Goal: Task Accomplishment & Management: Use online tool/utility

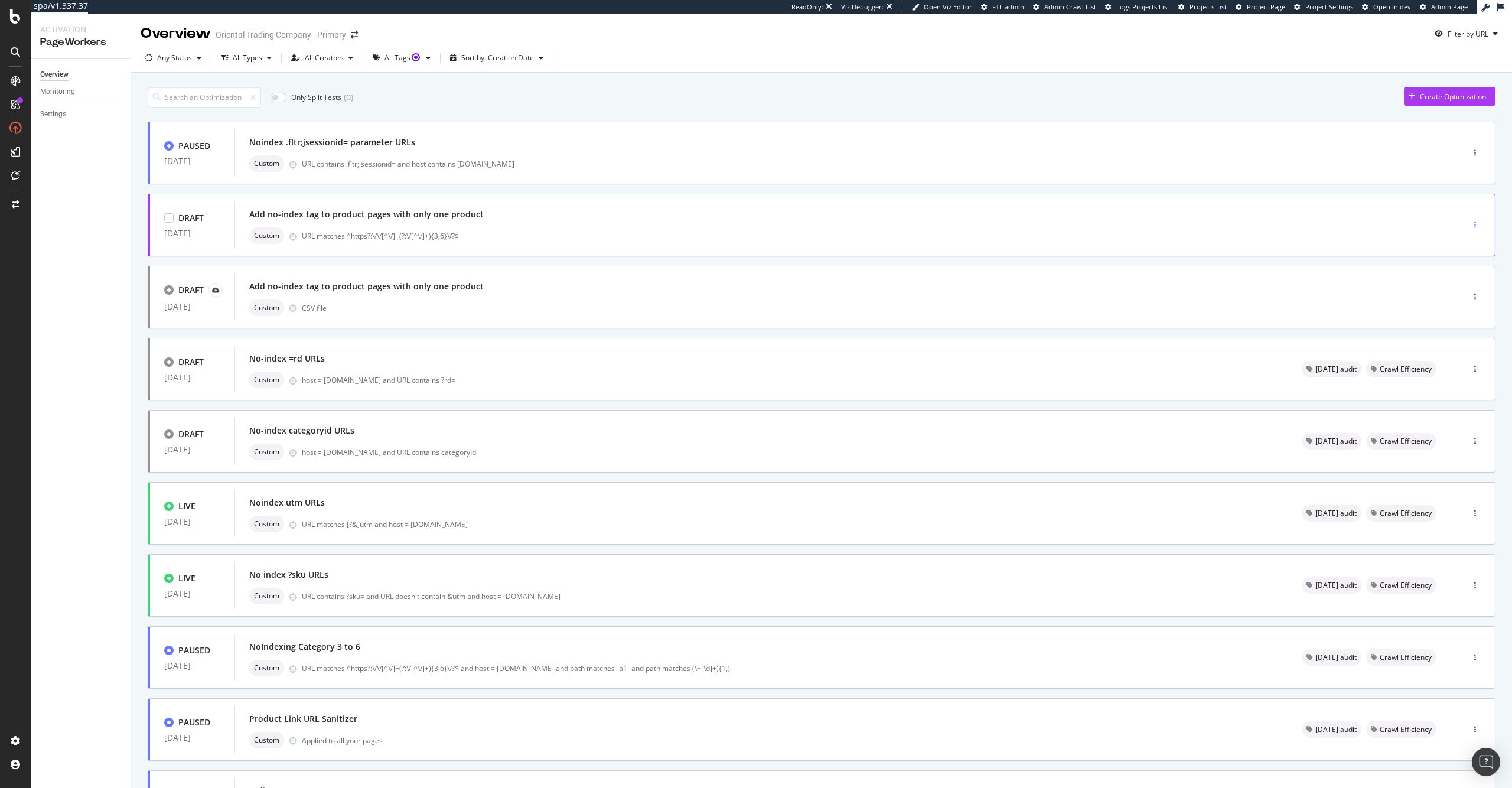
click at [1469, 227] on div "button" at bounding box center [1475, 225] width 12 height 7
click at [1457, 290] on div "Clone" at bounding box center [1452, 286] width 19 height 10
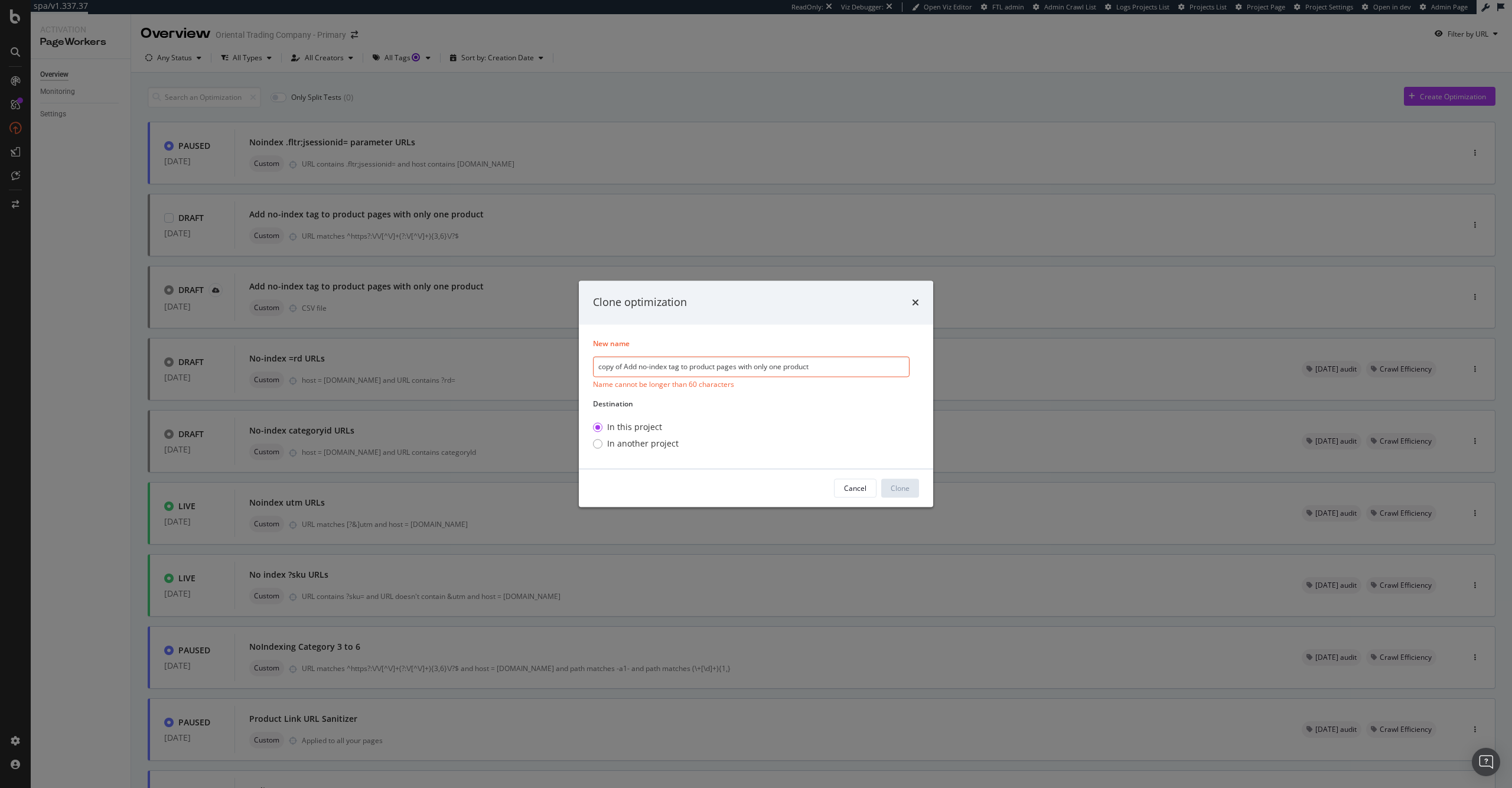
drag, startPoint x: 623, startPoint y: 366, endPoint x: 559, endPoint y: 366, distance: 64.0
click at [559, 366] on div "Clone optimization New name copy of Add no-index tag to product pages with only…" at bounding box center [756, 394] width 1512 height 788
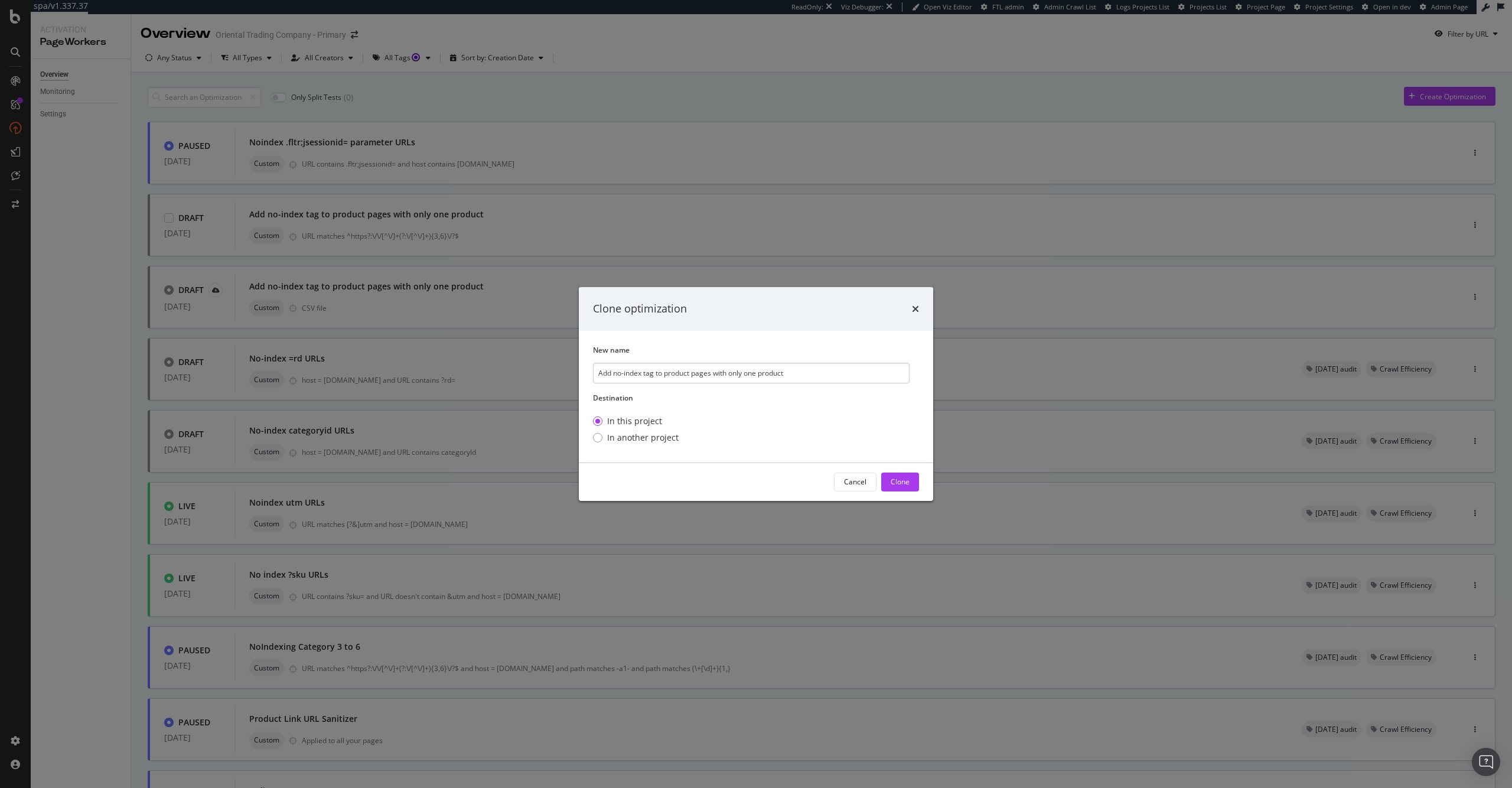
drag, startPoint x: 790, startPoint y: 375, endPoint x: 797, endPoint y: 375, distance: 7.0
click at [797, 375] on input "Add no-index tag to product pages with only one product" at bounding box center [751, 373] width 316 height 20
click at [614, 375] on input "Add no-index tag to product pages with only one product - ne" at bounding box center [751, 373] width 316 height 20
drag, startPoint x: 606, startPoint y: 374, endPoint x: 585, endPoint y: 373, distance: 21.0
click at [585, 373] on div "New name Add no-index tag to product pages with only one product - ne Destinati…" at bounding box center [756, 397] width 354 height 132
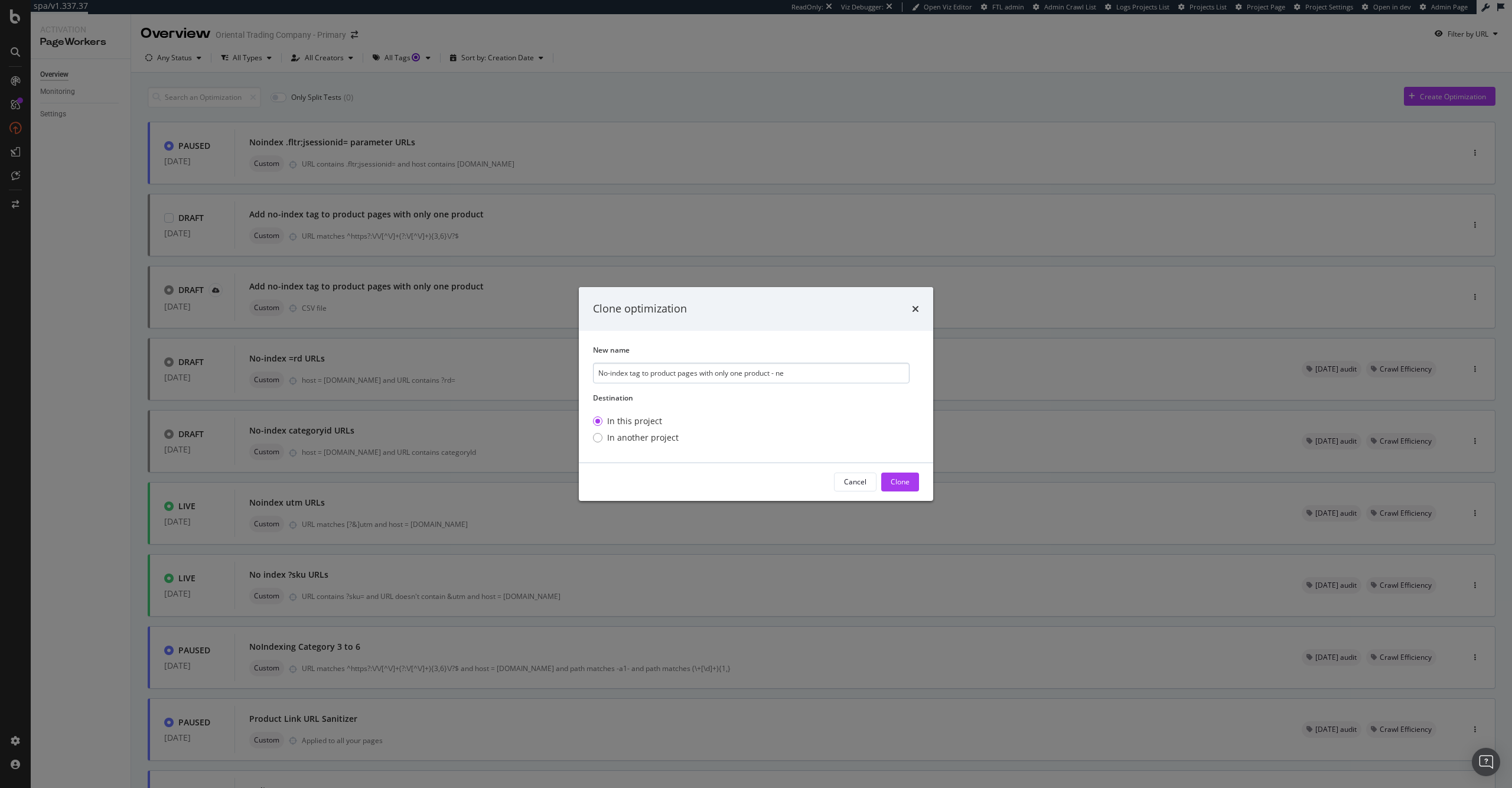
click at [635, 376] on input "No-index tag to product pages with only one product - ne" at bounding box center [751, 373] width 316 height 20
click at [637, 375] on input "No-index to product pages with only one product - ne" at bounding box center [751, 373] width 316 height 20
click at [766, 373] on input "No-index product pages with only one product - ne" at bounding box center [751, 373] width 316 height 20
type input "No-index product pages with only one product - new"
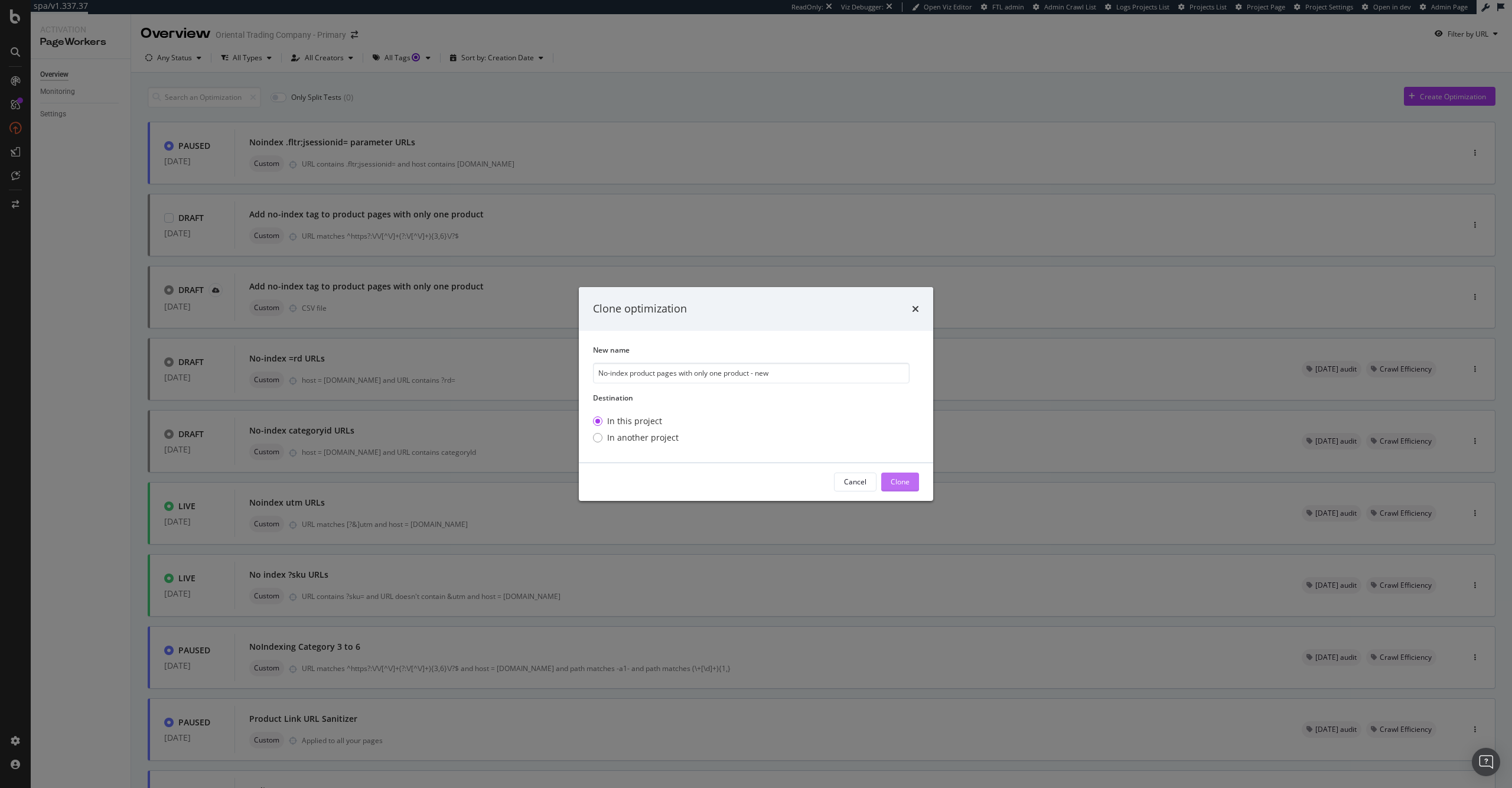
click at [907, 475] on div "Clone" at bounding box center [900, 482] width 19 height 18
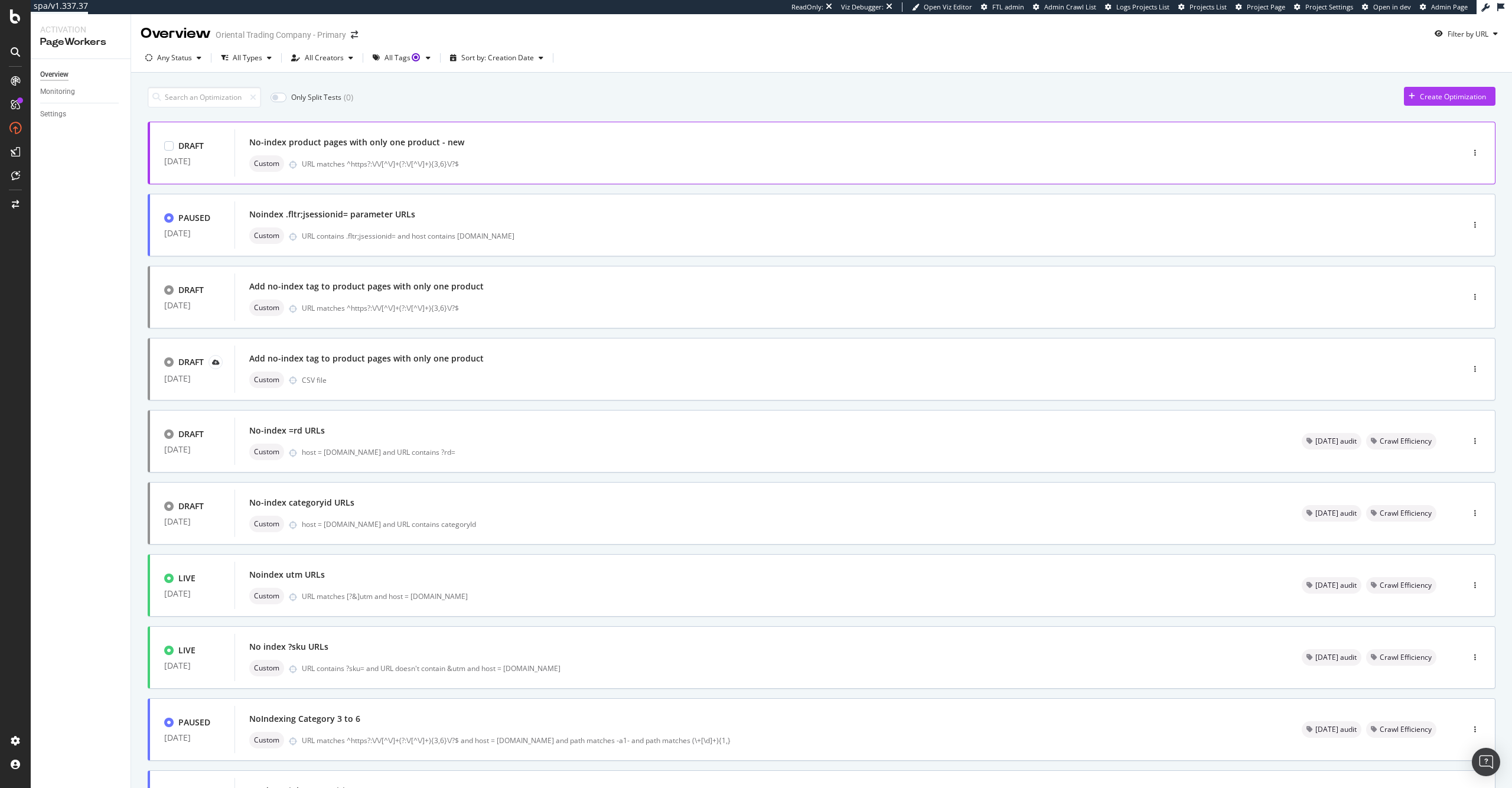
click at [547, 166] on div "URL matches ^https?:\/\/[^\/]+(?:\/[^\/]+){3,6}\/?$" at bounding box center [857, 164] width 1111 height 10
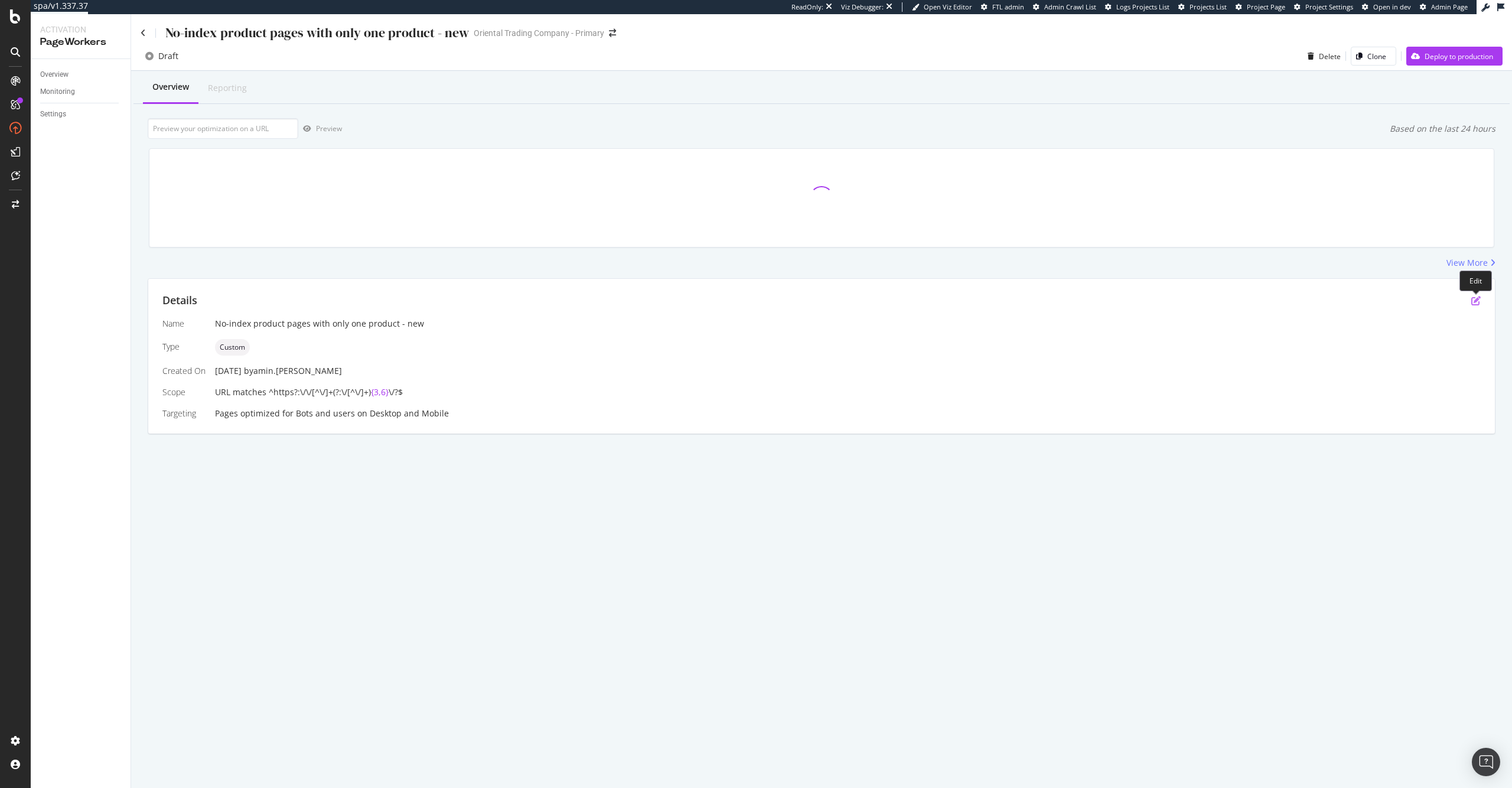
click at [1476, 302] on icon "pen-to-square" at bounding box center [1476, 300] width 10 height 10
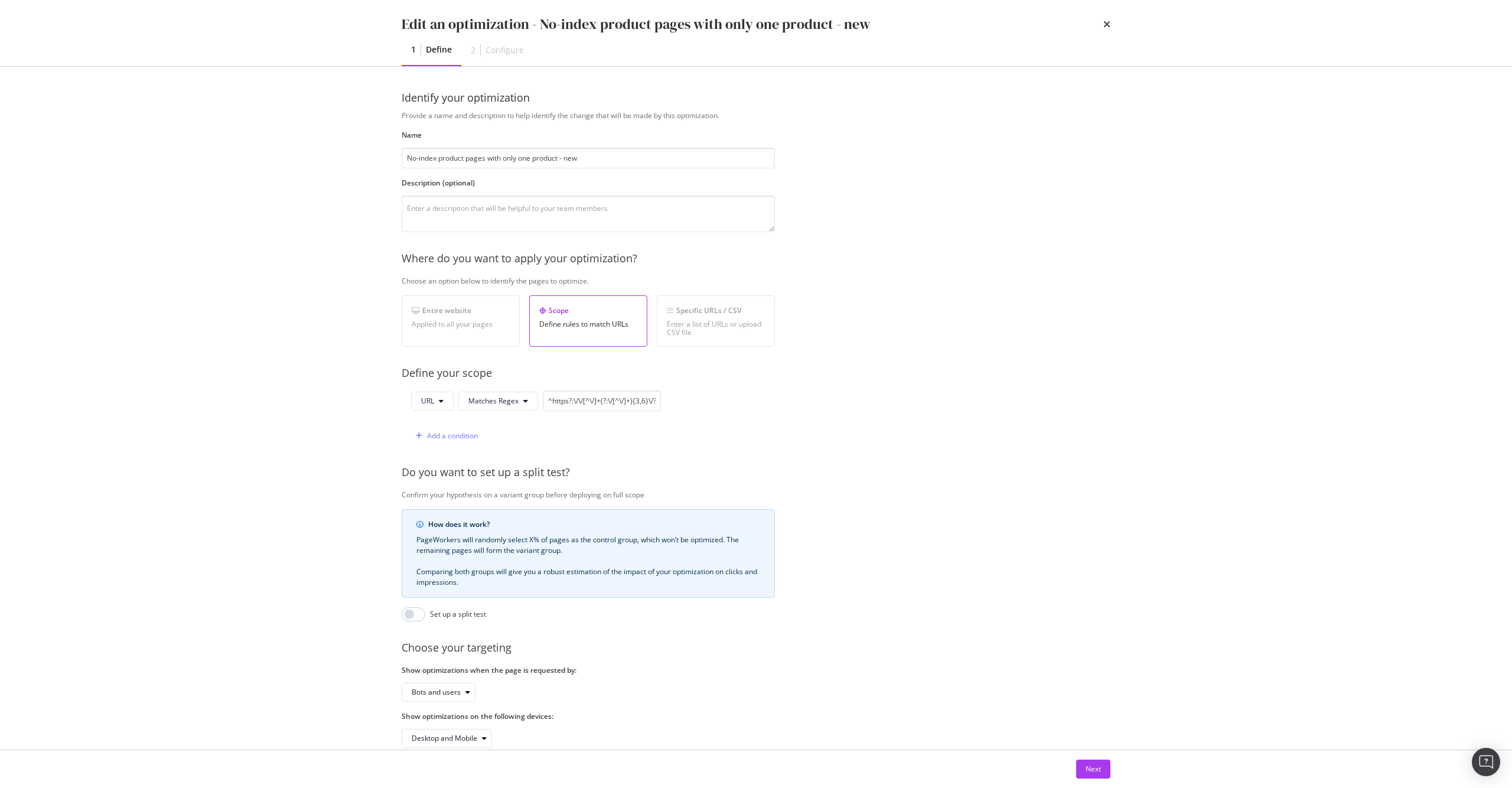
scroll to position [31, 0]
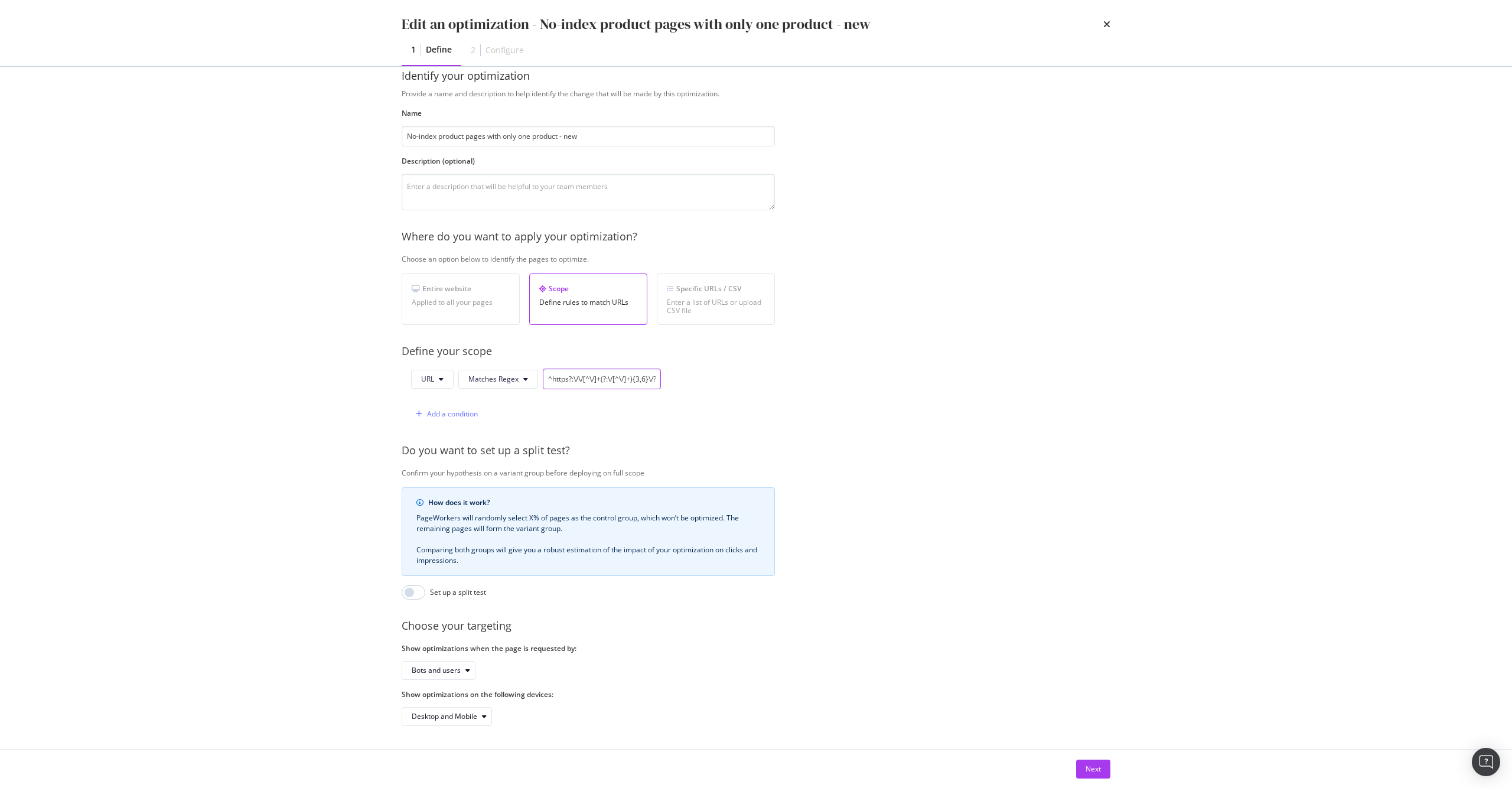
click at [629, 378] on input "^https?:\/\/[^\/]+(?:\/[^\/]+){3,6}\/?$" at bounding box center [601, 379] width 118 height 20
drag, startPoint x: 603, startPoint y: 369, endPoint x: 723, endPoint y: 365, distance: 120.1
click at [723, 369] on div "URL Matches Regex ^https?:\/\/[^\/]+(?:\/[^\/]+){3,6}\/?$ Add a condition" at bounding box center [588, 396] width 373 height 56
click at [609, 373] on input "^https?:\/\/[^\/]+(?:\/[^\/]+){3,6}\/?$" at bounding box center [601, 379] width 118 height 20
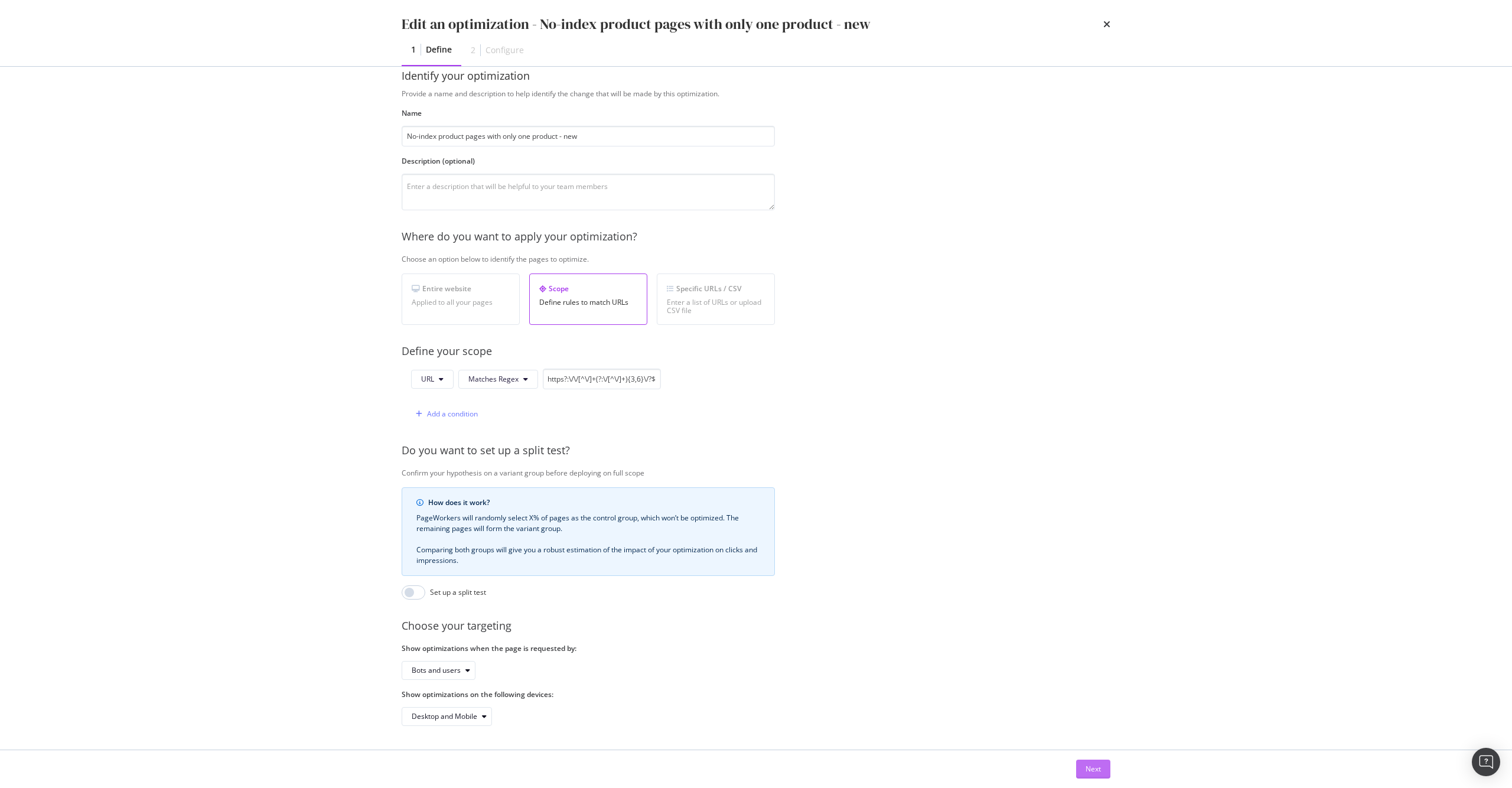
click at [1102, 768] on button "Next" at bounding box center [1093, 769] width 35 height 19
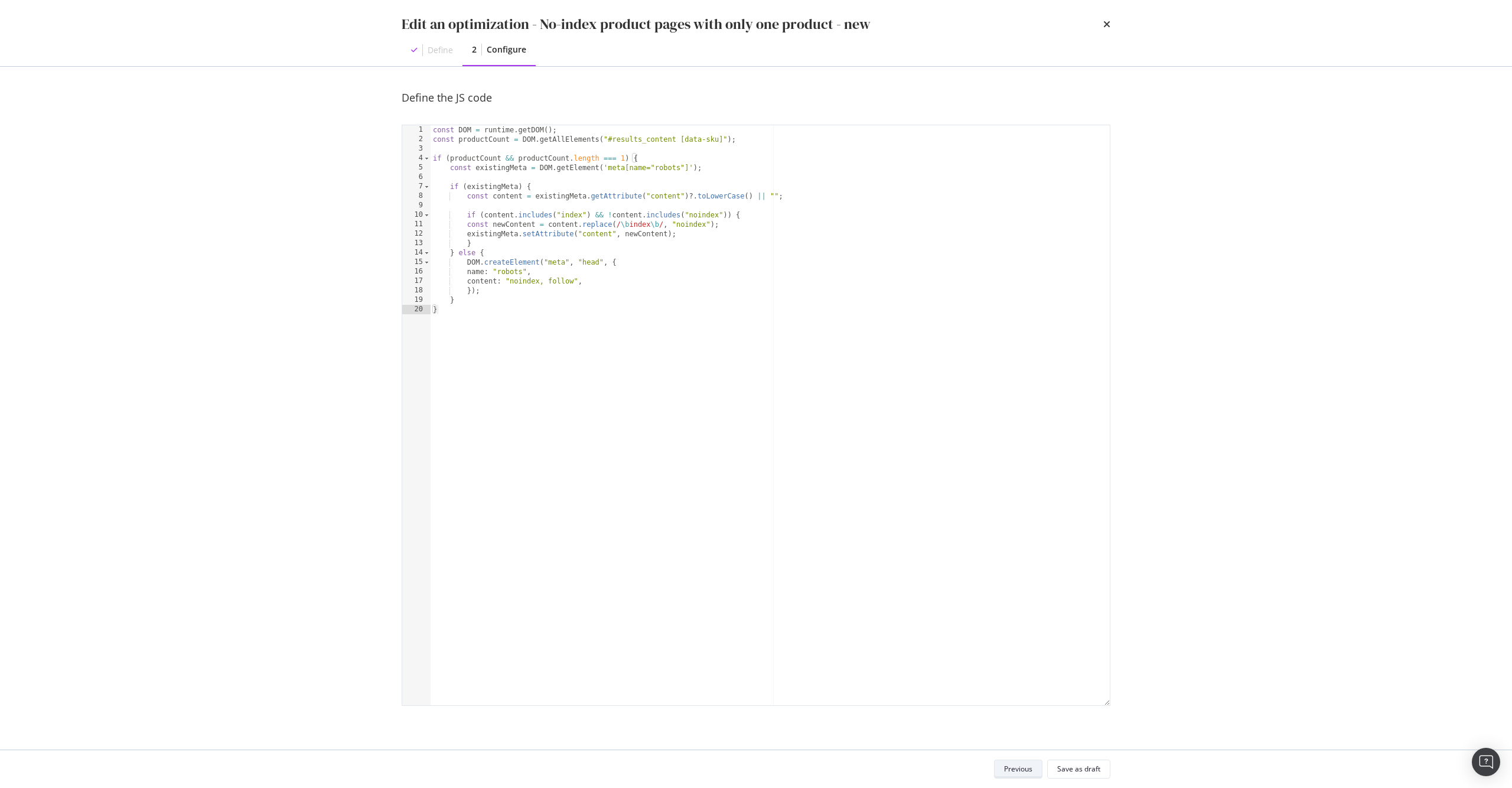
scroll to position [0, 0]
click at [583, 284] on div "const DOM = runtime . getDOM ( ) ; const productCount = DOM . getAllElements ( …" at bounding box center [770, 424] width 679 height 599
click at [575, 330] on div "const DOM = runtime . getDOM ( ) ; const productCount = DOM . getAllElements ( …" at bounding box center [770, 424] width 679 height 599
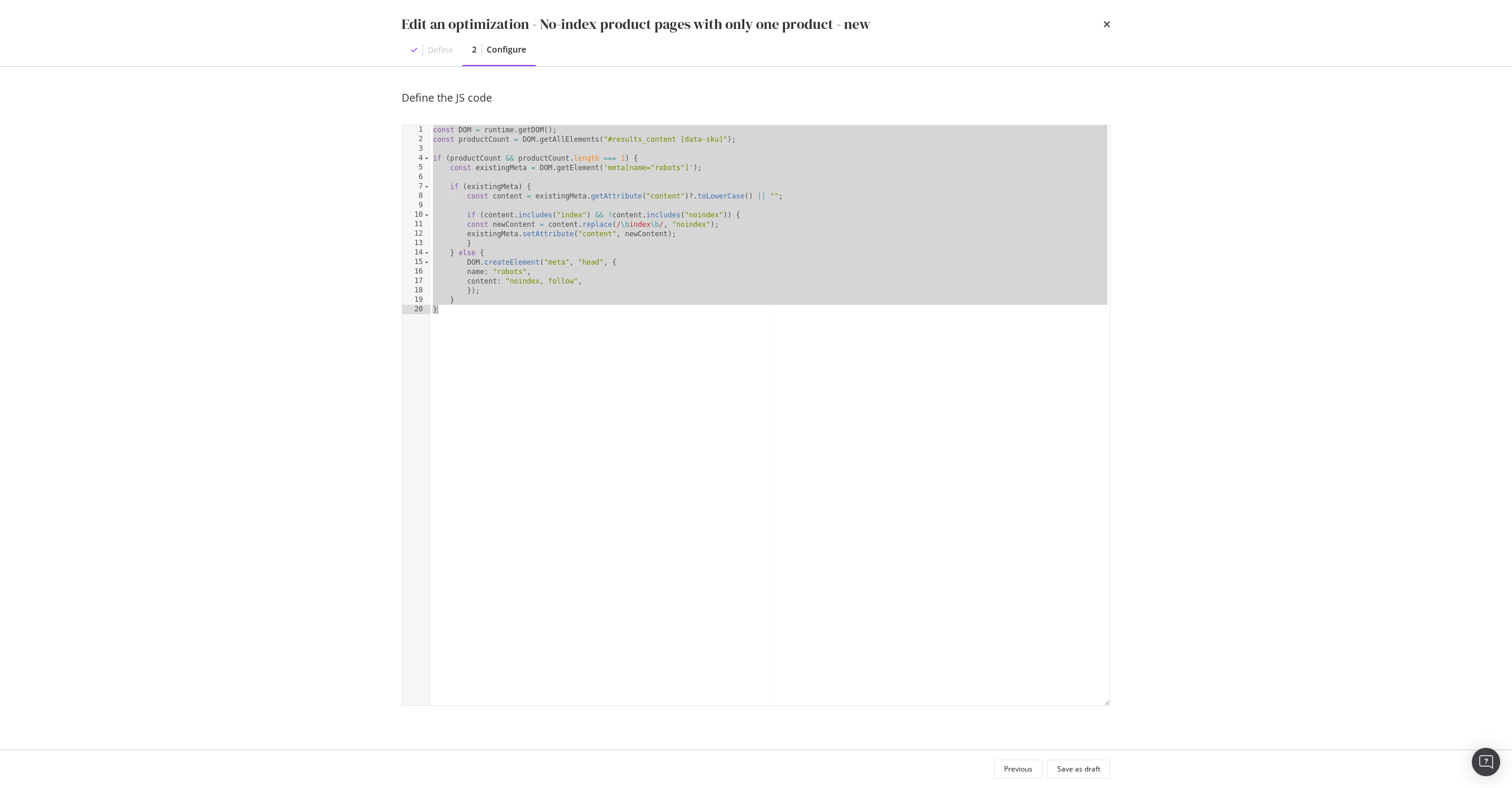
click at [591, 306] on div "const DOM = runtime . getDOM ( ) ; const productCount = DOM . getAllElements ( …" at bounding box center [770, 424] width 679 height 599
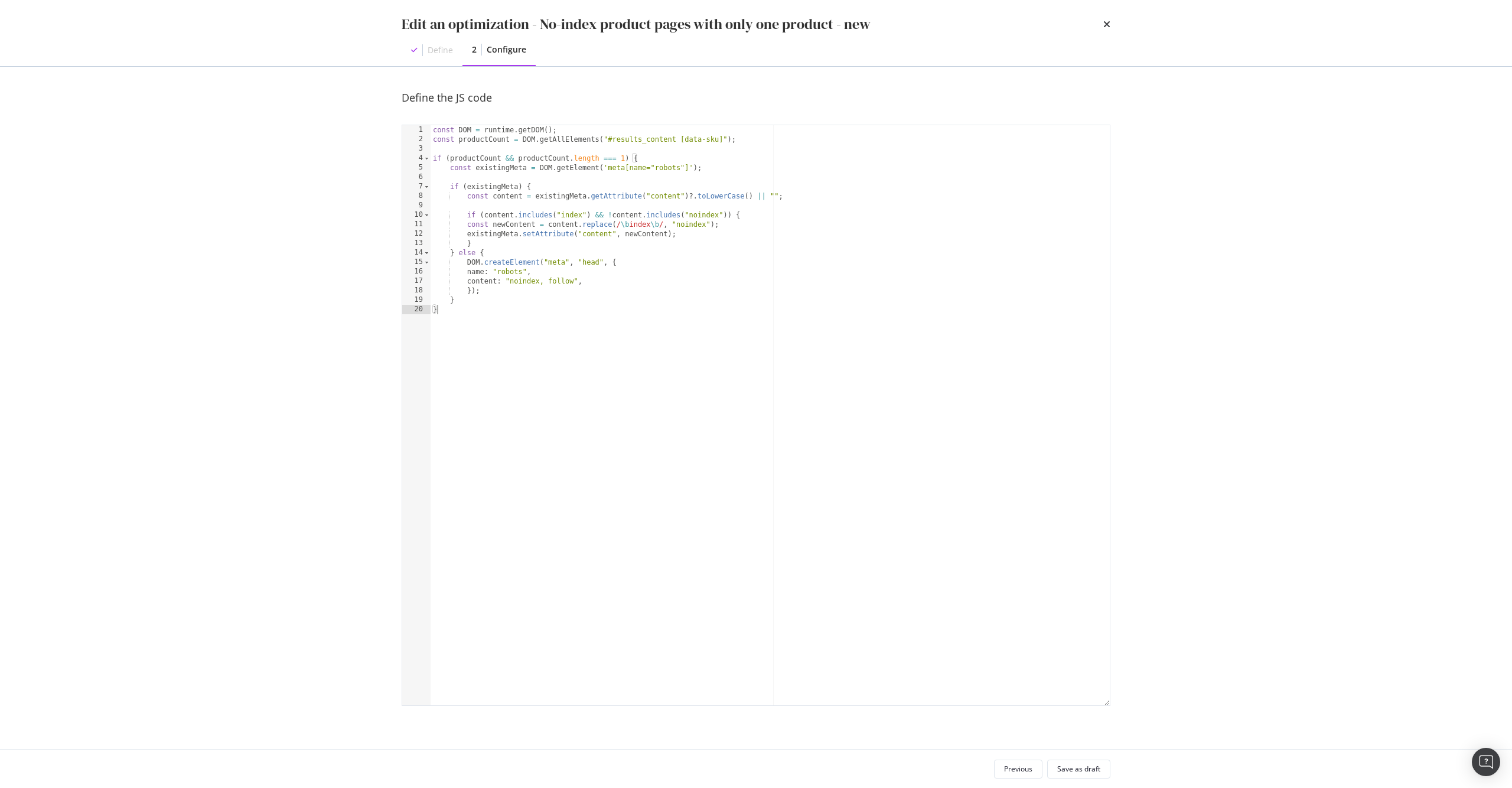
type textarea "} }"
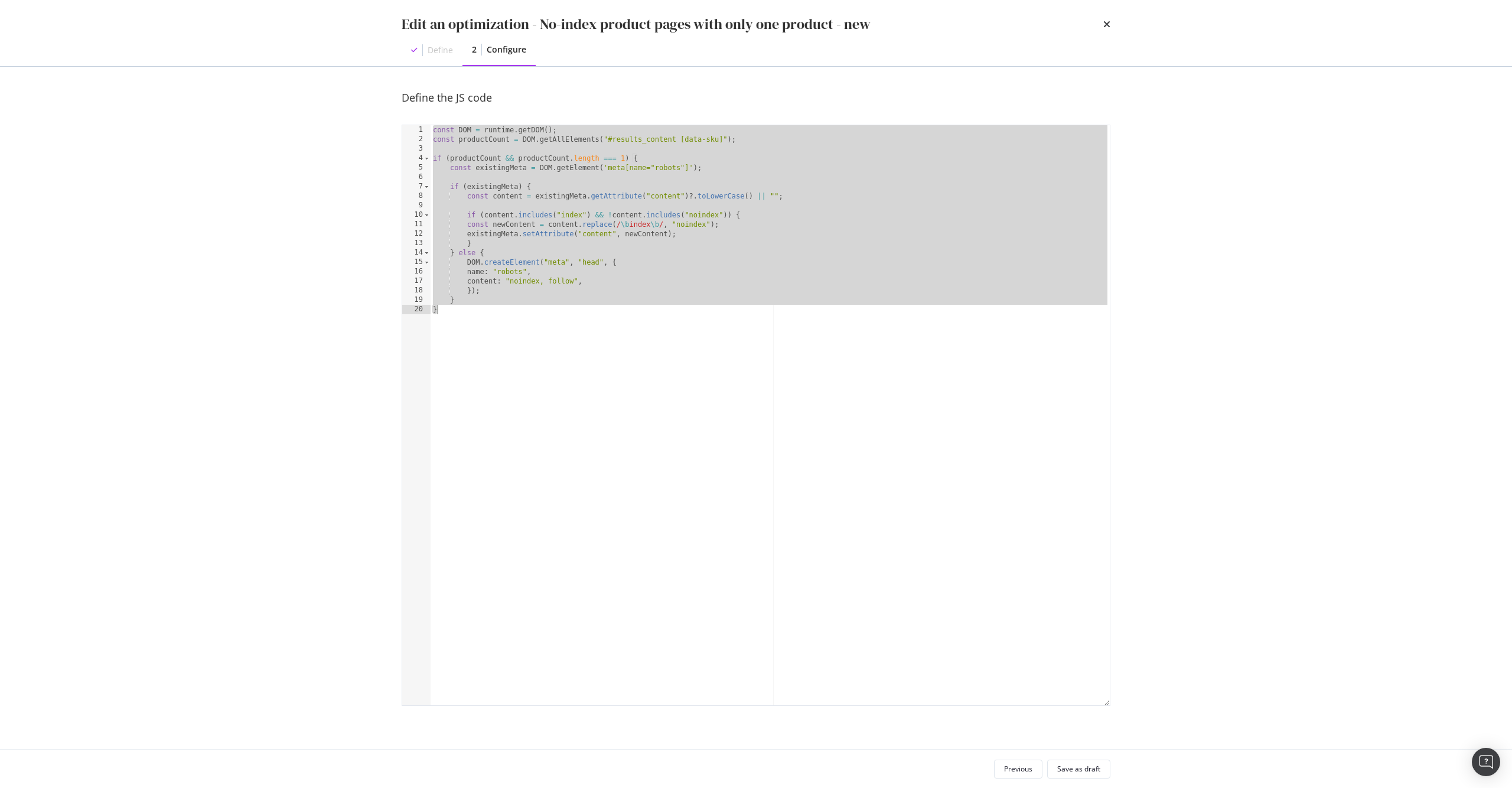
paste textarea "Cursor at row 20"
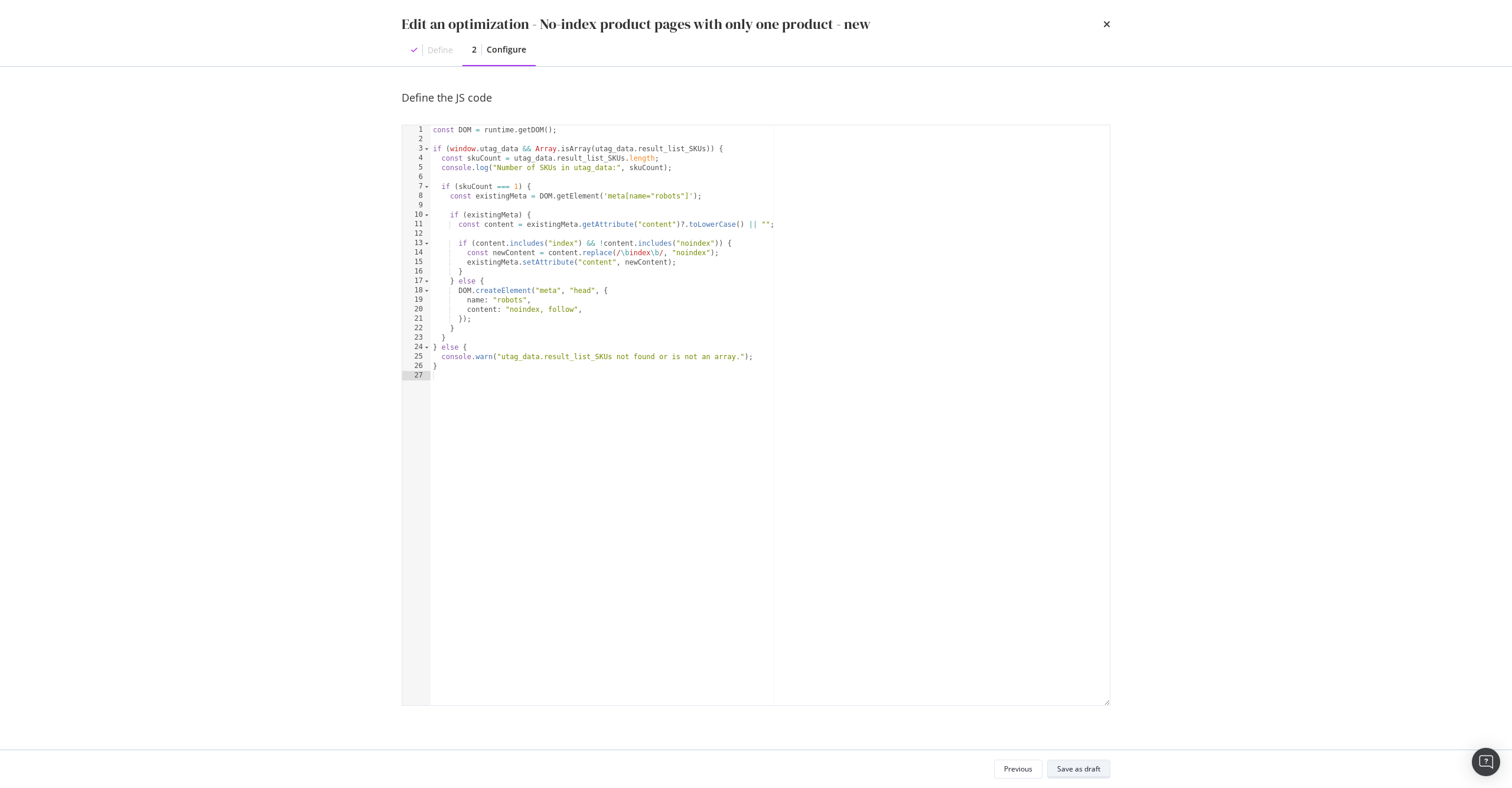
click at [1072, 764] on div "Save as draft" at bounding box center [1078, 769] width 43 height 10
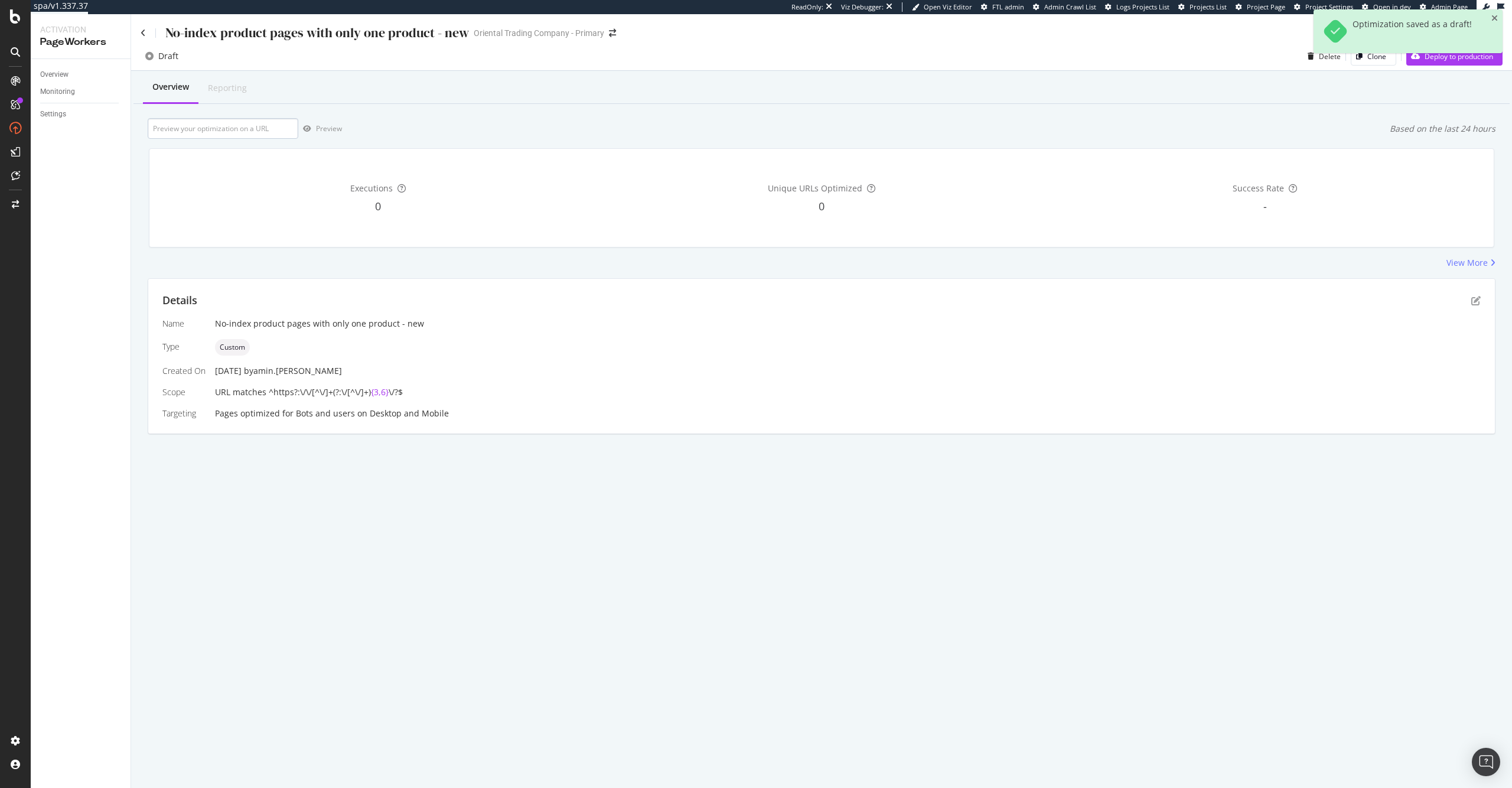
click at [249, 116] on div "Overview Reporting Preview Based on the last 24 hours Executions 0 Unique URLs …" at bounding box center [821, 273] width 1381 height 405
click at [245, 127] on input "url" at bounding box center [223, 128] width 151 height 20
paste input "[URL][DOMAIN_NAME]"
type input "[URL][DOMAIN_NAME]"
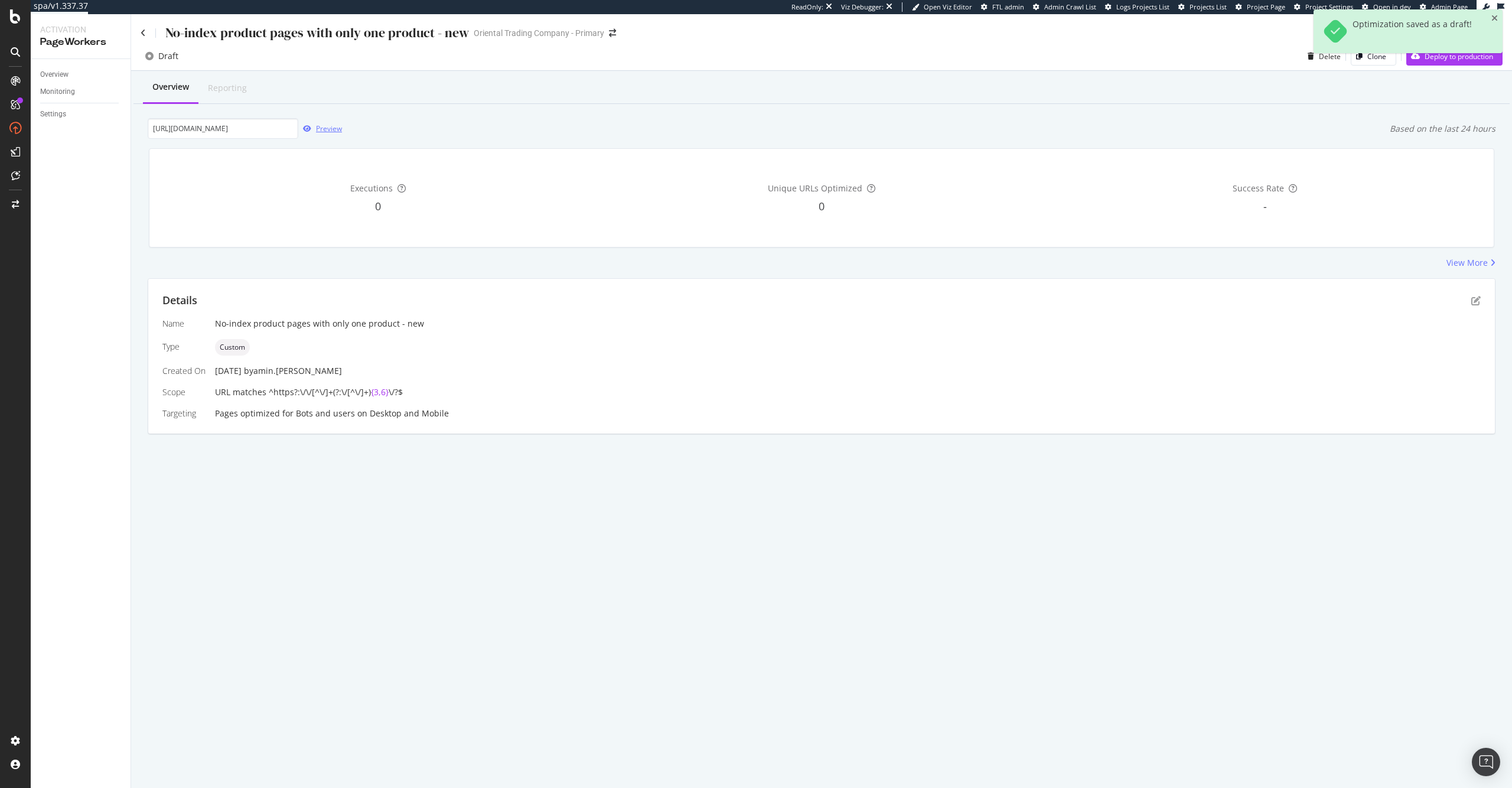
click at [318, 128] on div "Preview" at bounding box center [328, 128] width 26 height 10
click at [1454, 307] on div "Details" at bounding box center [821, 300] width 1318 height 15
click at [1473, 300] on icon "pen-to-square" at bounding box center [1476, 300] width 10 height 10
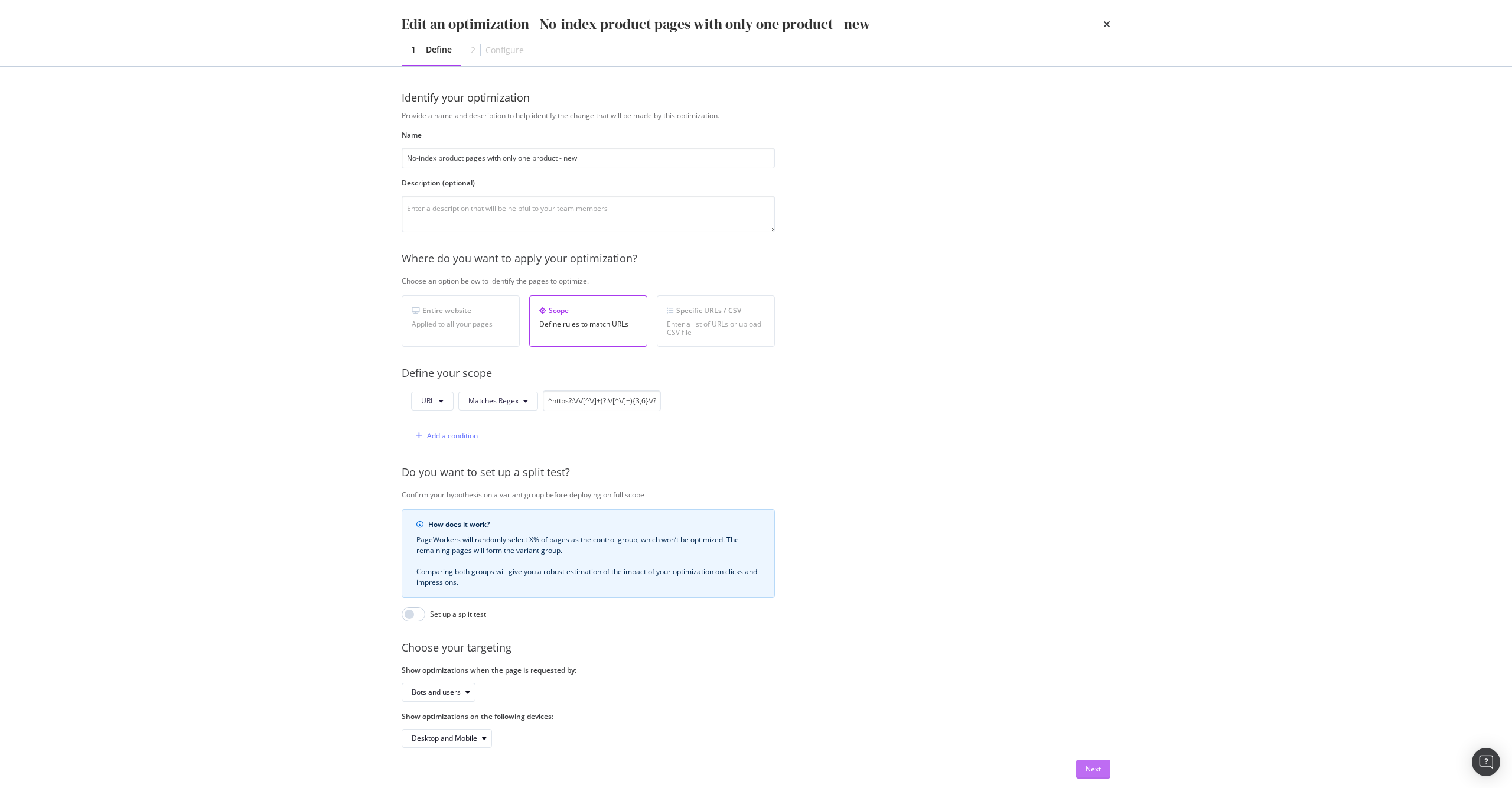
click at [1098, 771] on div "Next" at bounding box center [1093, 769] width 15 height 10
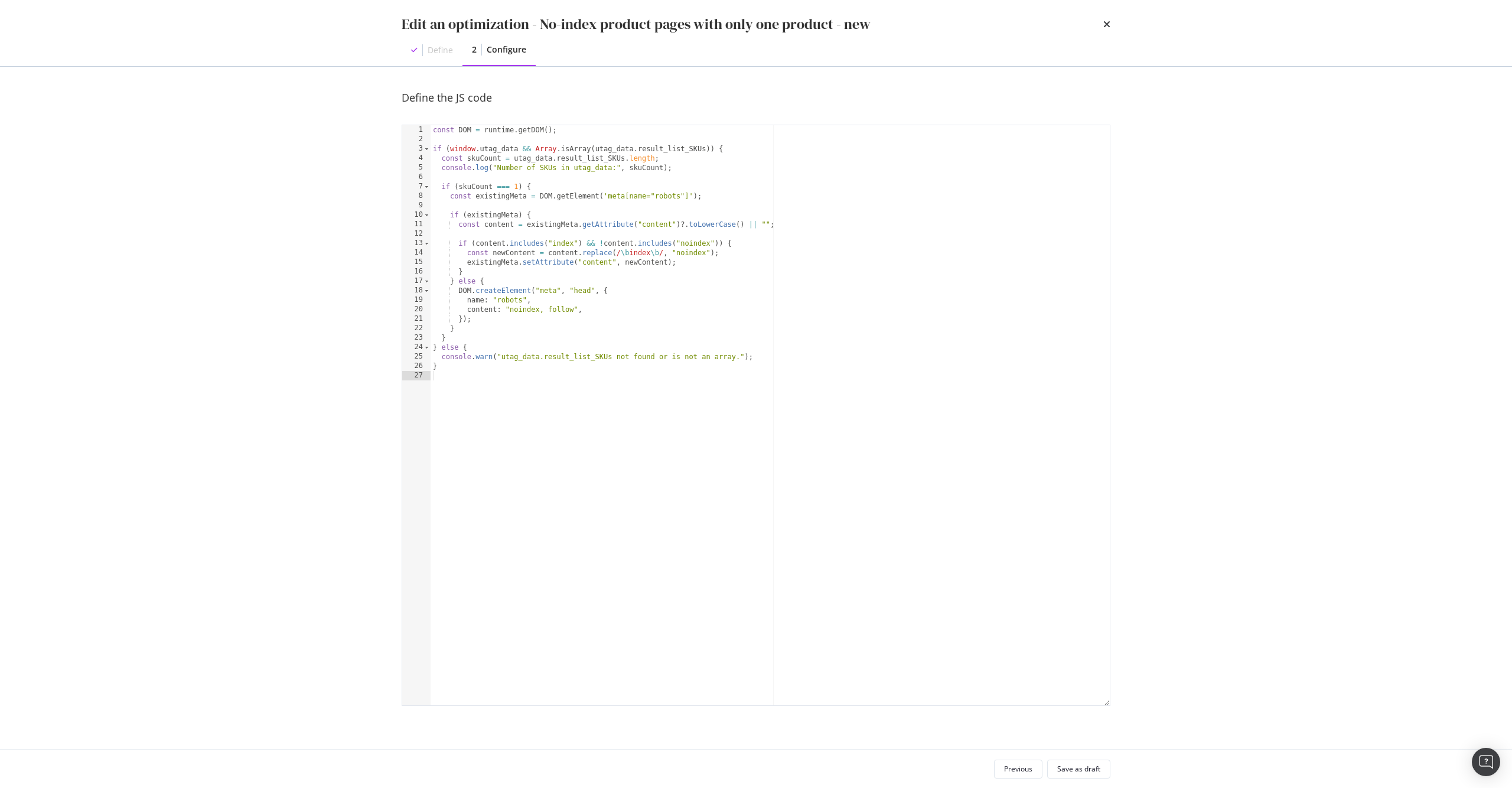
type textarea "console.log("Number of SKUs in utag_data:", skuCount);"
drag, startPoint x: 612, startPoint y: 168, endPoint x: 498, endPoint y: 169, distance: 114.0
click at [498, 169] on div "const DOM = runtime . getDOM ( ) ; if ( window . utag_data && [PERSON_NAME] . i…" at bounding box center [770, 424] width 679 height 599
click at [1068, 782] on div "Previous Save as draft" at bounding box center [755, 769] width 756 height 38
click at [1076, 773] on div "Save as draft" at bounding box center [1078, 769] width 43 height 10
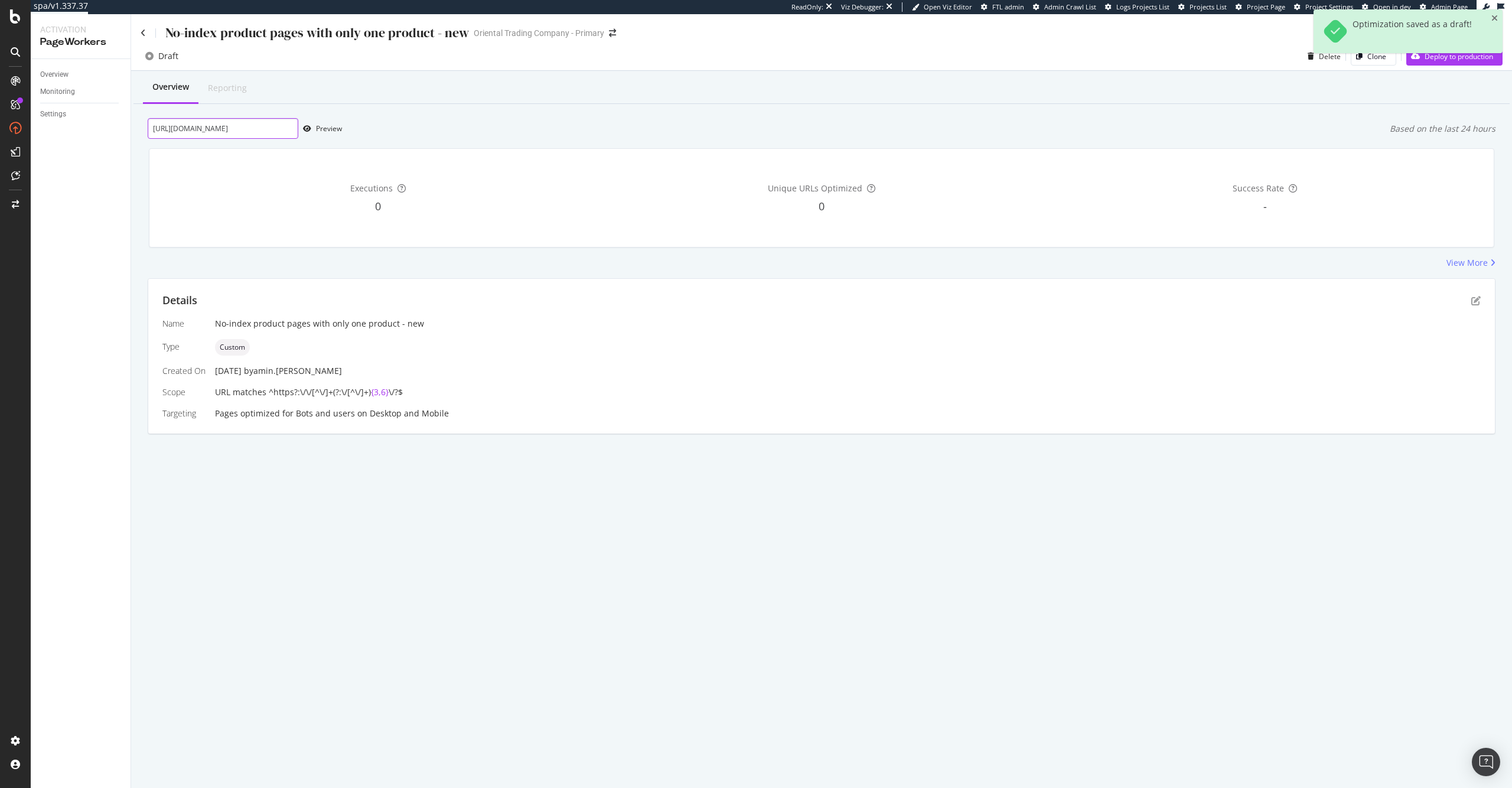
click at [241, 126] on input "[URL][DOMAIN_NAME]" at bounding box center [223, 128] width 151 height 20
paste input "bingo-games/halloween/5-01-10-00-a1-553379+1237+8"
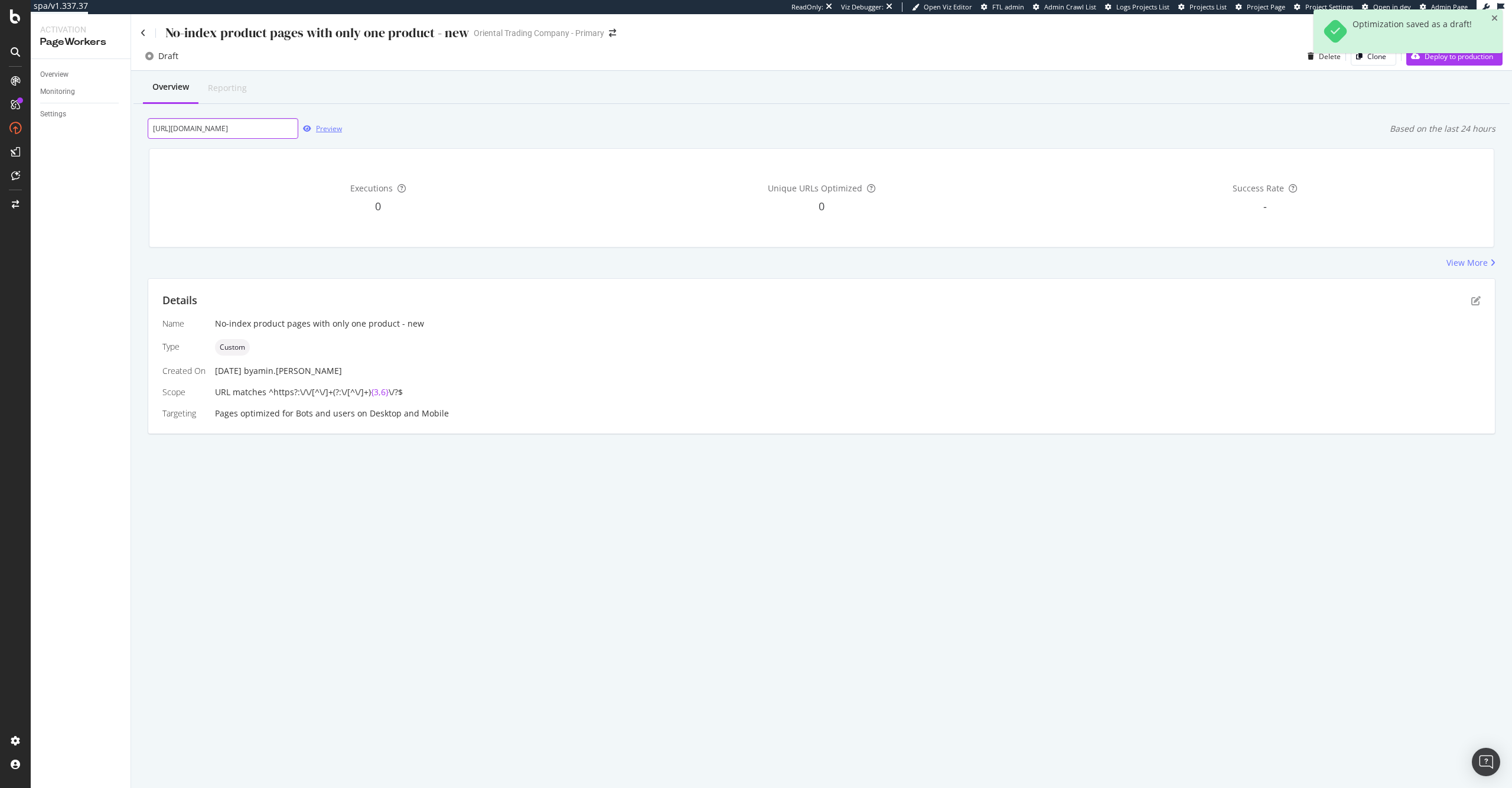
type input "[URL][DOMAIN_NAME]"
click at [332, 130] on div "Preview" at bounding box center [328, 128] width 26 height 10
click at [525, 96] on div "Overview Reporting" at bounding box center [821, 88] width 1376 height 32
